Goal: Transaction & Acquisition: Purchase product/service

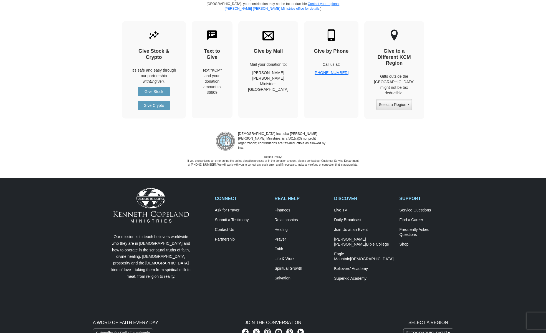
scroll to position [595, 0]
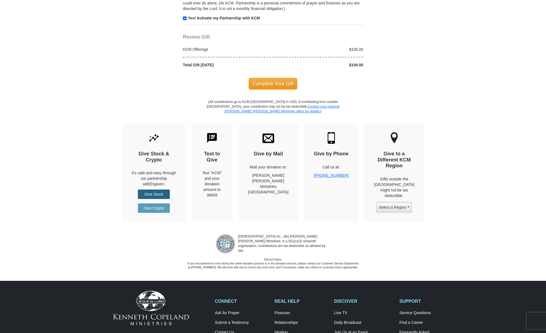
click at [155, 190] on link "Give Stock" at bounding box center [154, 194] width 32 height 9
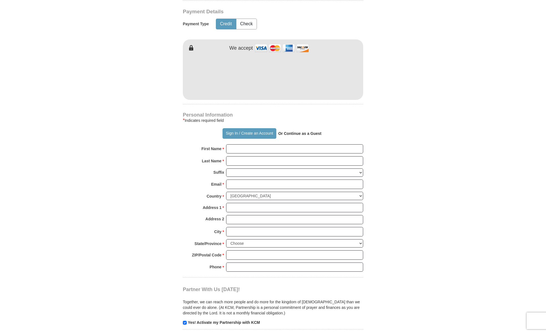
scroll to position [289, 0]
click at [258, 157] on input "Last Name *" at bounding box center [294, 161] width 137 height 9
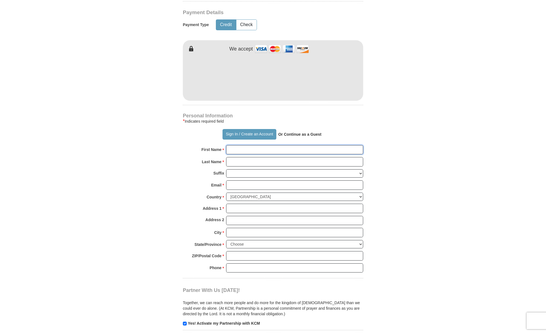
click at [261, 145] on input "First Name *" at bounding box center [294, 149] width 137 height 9
type input "ads"
click at [247, 157] on input "Last Name *" at bounding box center [294, 161] width 137 height 9
type input "sad"
click at [254, 169] on div "Suffix Jr Sr I II III IV V VI" at bounding box center [273, 174] width 180 height 11
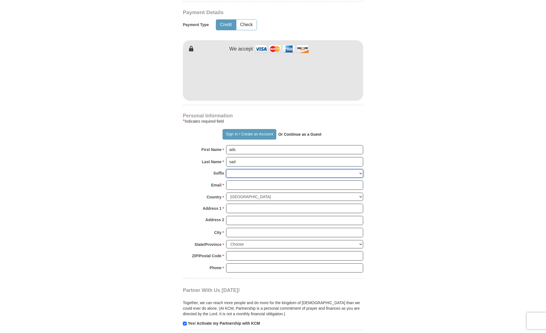
click at [254, 169] on select "Jr Sr I II III IV V VI" at bounding box center [294, 173] width 137 height 9
select select "Jr"
click at [226, 169] on select "Jr Sr I II III IV V VI" at bounding box center [294, 173] width 137 height 9
click at [256, 180] on input "Email *" at bounding box center [294, 184] width 137 height 9
type input "penecito20cm@gmail.com"
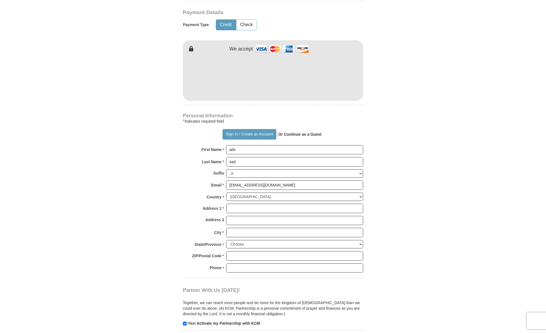
type input "123 Main Street"
type input "new york"
select select "NY"
type input "10080"
type input "2124541235"
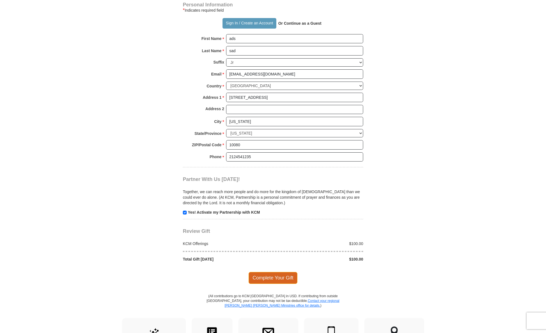
click at [270, 272] on span "Complete Your Gift" at bounding box center [273, 278] width 49 height 12
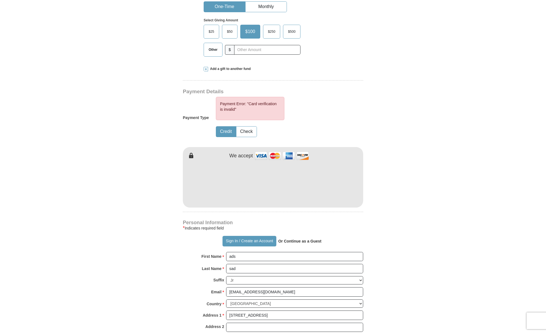
scroll to position [198, 0]
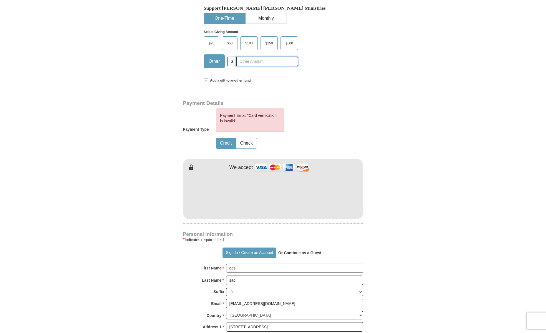
click at [254, 57] on input "text" at bounding box center [268, 62] width 62 height 10
type input "1"
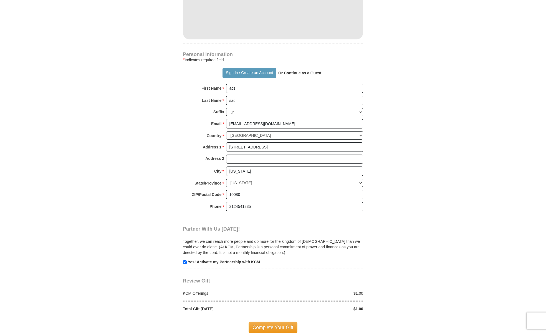
scroll to position [393, 0]
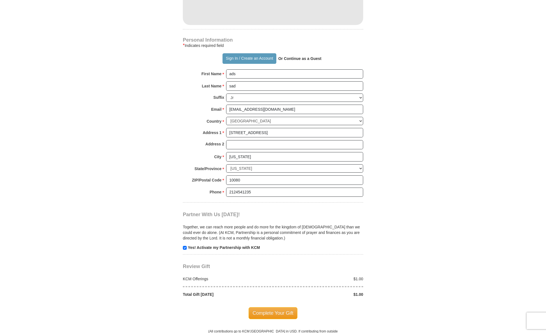
click at [279, 309] on div "Complete Your Gift" at bounding box center [273, 313] width 180 height 32
click at [280, 307] on span "Complete Your Gift" at bounding box center [273, 313] width 49 height 12
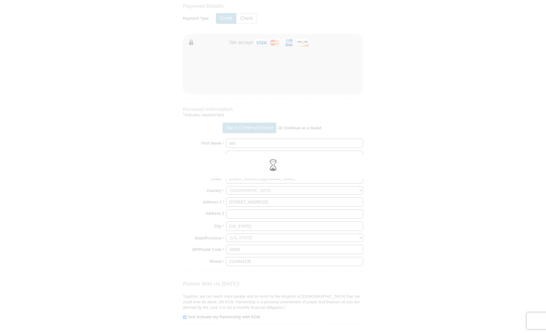
scroll to position [212, 0]
